Goal: Information Seeking & Learning: Learn about a topic

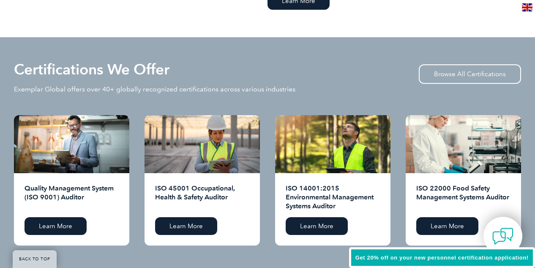
scroll to position [803, 0]
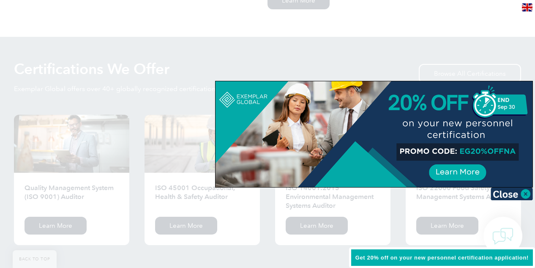
click at [443, 38] on div at bounding box center [267, 134] width 535 height 268
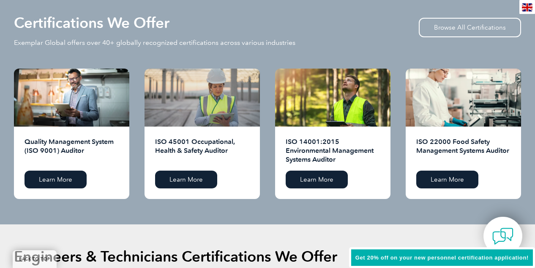
scroll to position [849, 0]
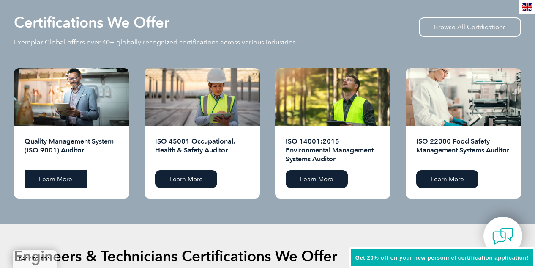
click at [68, 180] on link "Learn More" at bounding box center [56, 179] width 62 height 18
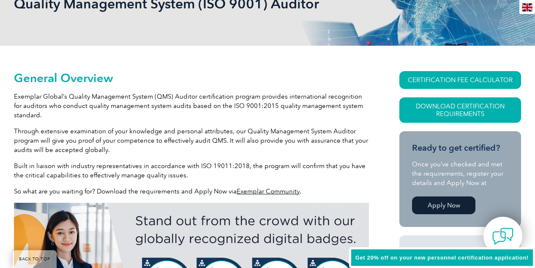
scroll to position [145, 0]
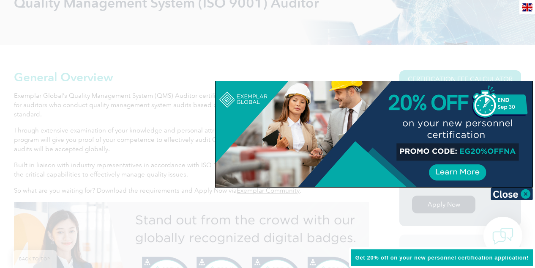
drag, startPoint x: 152, startPoint y: 217, endPoint x: 452, endPoint y: 46, distance: 345.2
click at [452, 46] on div at bounding box center [267, 134] width 535 height 268
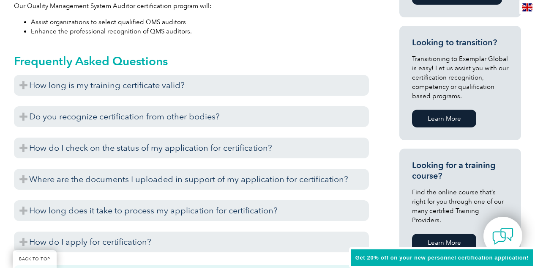
scroll to position [496, 0]
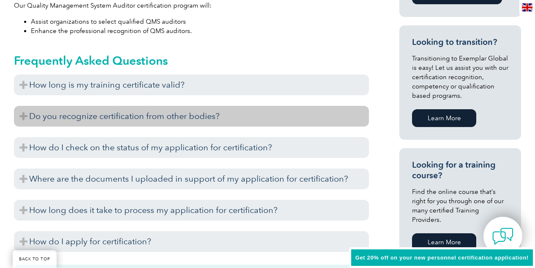
click at [198, 120] on h3 "Do you recognize certification from other bodies?" at bounding box center [191, 116] width 355 height 21
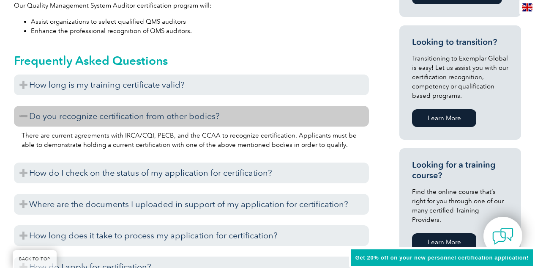
click at [198, 120] on h3 "Do you recognize certification from other bodies?" at bounding box center [191, 116] width 355 height 21
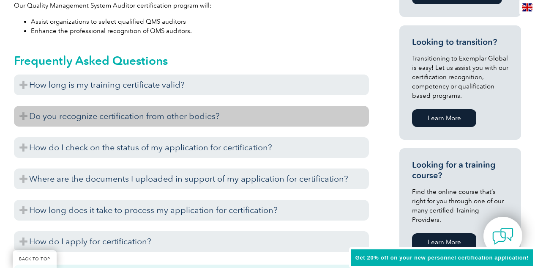
click at [198, 120] on h3 "Do you recognize certification from other bodies?" at bounding box center [191, 116] width 355 height 21
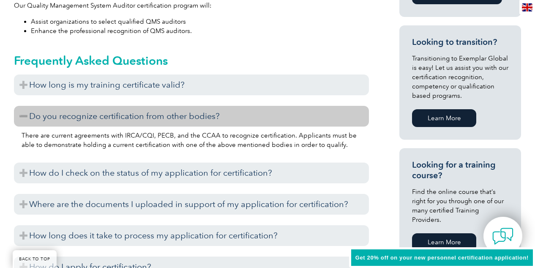
click at [198, 120] on h3 "Do you recognize certification from other bodies?" at bounding box center [191, 116] width 355 height 21
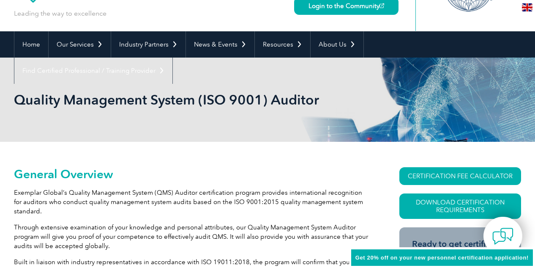
scroll to position [0, 0]
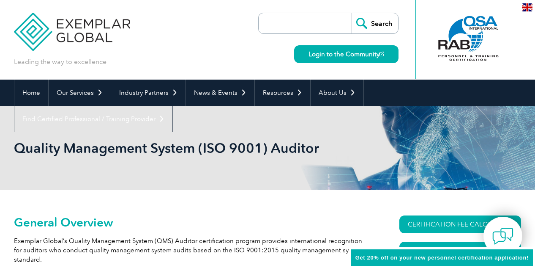
click at [326, 24] on input "search" at bounding box center [307, 23] width 89 height 20
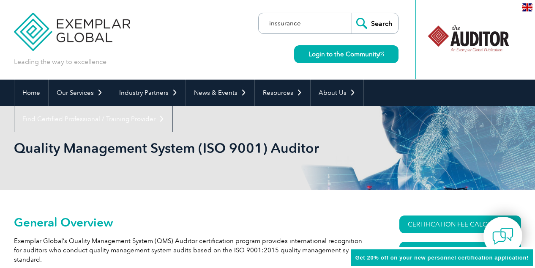
type input "inssurance"
click at [352, 13] on input "Search" at bounding box center [375, 23] width 46 height 20
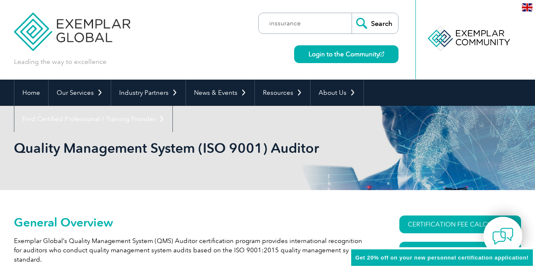
click at [484, 69] on div at bounding box center [468, 39] width 106 height 79
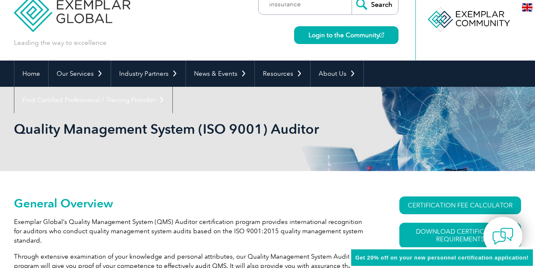
scroll to position [19, 0]
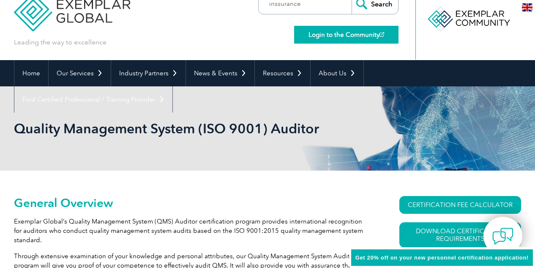
click at [322, 37] on link "Login to the Community" at bounding box center [346, 35] width 104 height 18
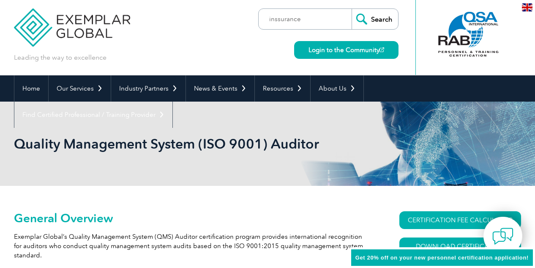
scroll to position [0, 0]
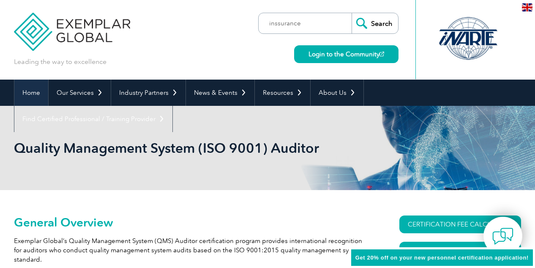
click at [38, 90] on link "Home" at bounding box center [31, 92] width 34 height 26
